Goal: Information Seeking & Learning: Learn about a topic

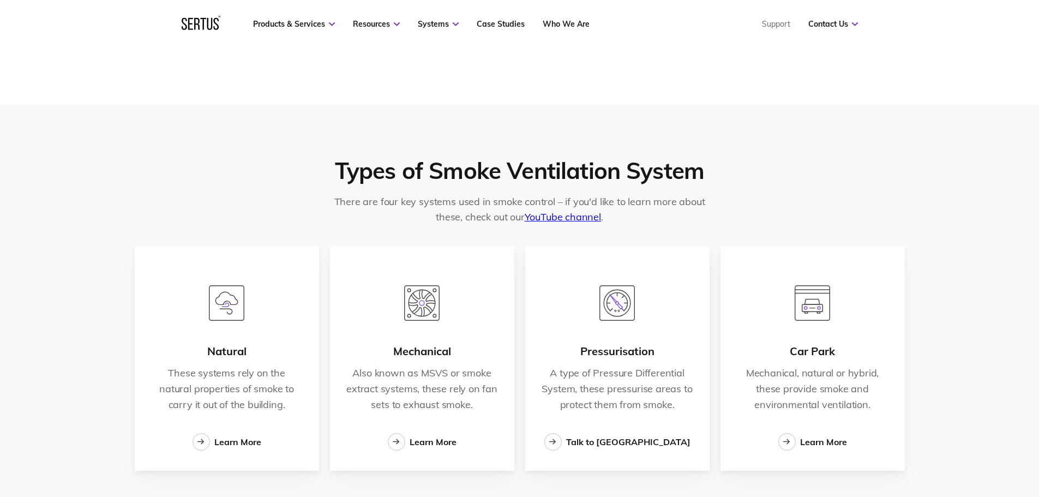
scroll to position [1637, 0]
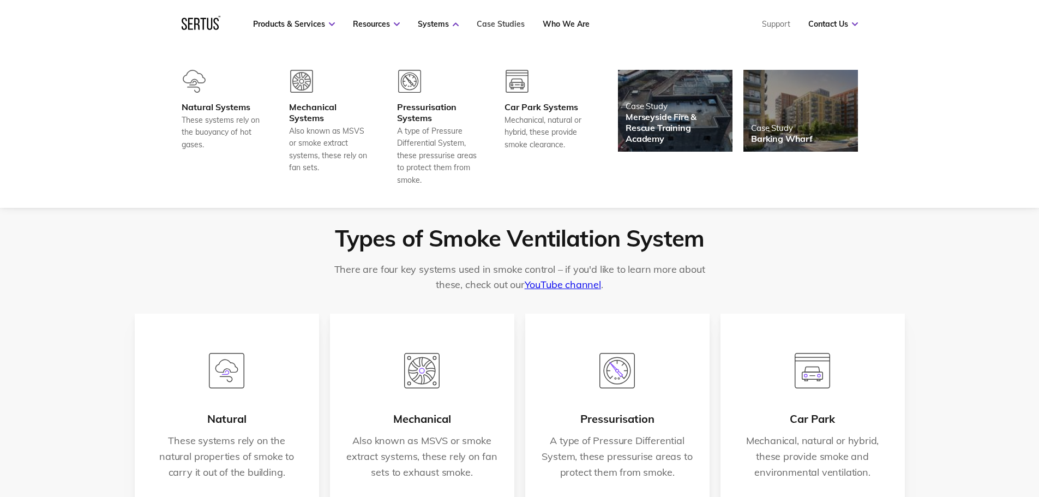
click at [494, 22] on link "Case Studies" at bounding box center [501, 24] width 48 height 10
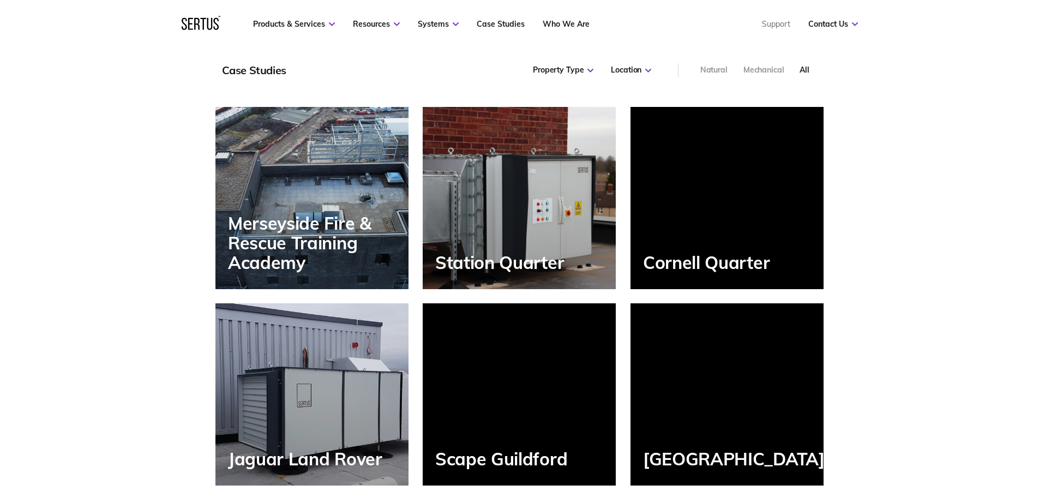
scroll to position [873, 0]
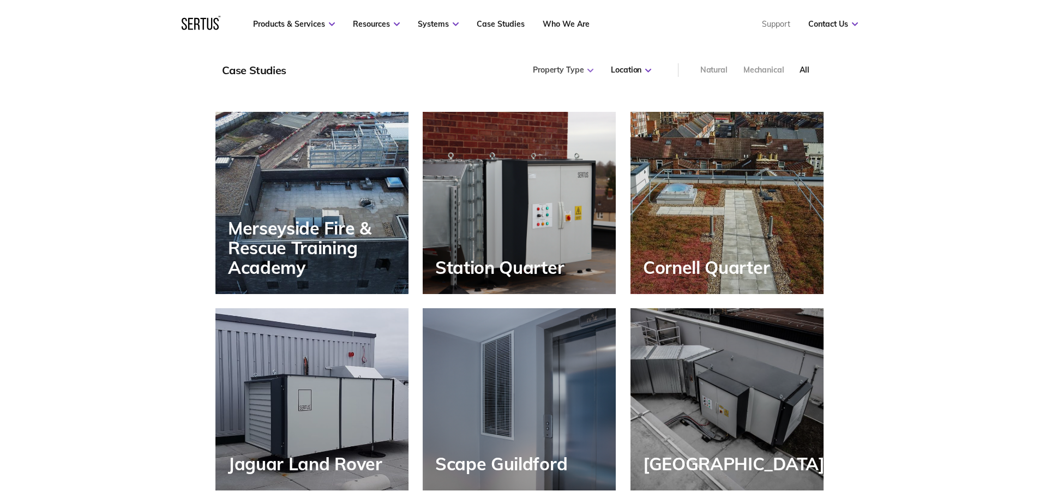
click at [577, 73] on div "Property Type" at bounding box center [563, 70] width 61 height 11
